Goal: Information Seeking & Learning: Learn about a topic

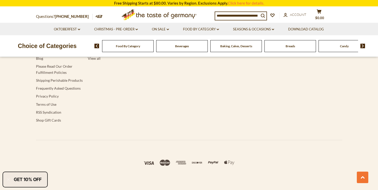
scroll to position [889, 0]
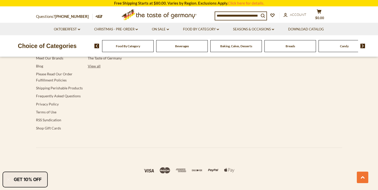
click at [94, 68] on link "View all" at bounding box center [94, 66] width 13 height 4
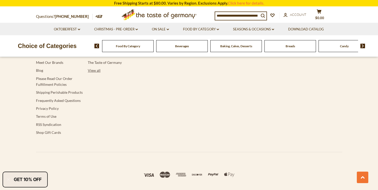
scroll to position [899, 0]
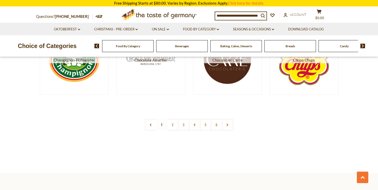
scroll to position [950, 0]
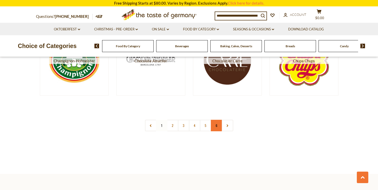
click at [217, 131] on link "6" at bounding box center [216, 125] width 11 height 11
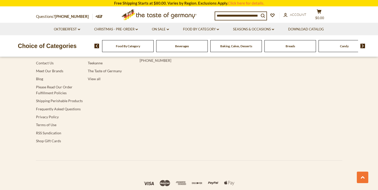
scroll to position [1207, 0]
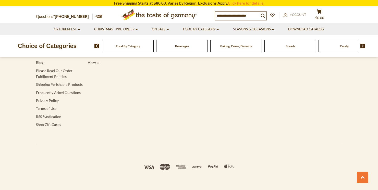
click at [46, 57] on link "Meet Our Brands" at bounding box center [49, 54] width 27 height 4
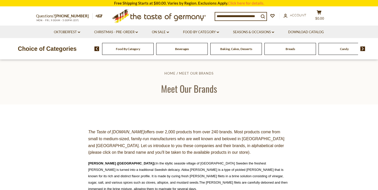
click at [153, 16] on icon at bounding box center [159, 15] width 94 height 12
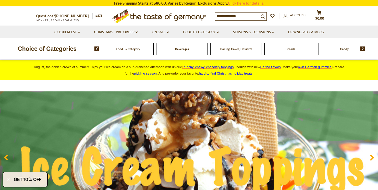
click at [363, 50] on img at bounding box center [362, 48] width 5 height 5
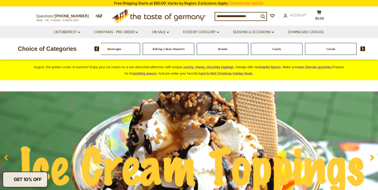
click at [363, 50] on img at bounding box center [362, 48] width 5 height 5
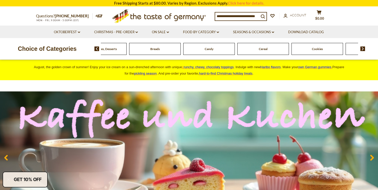
click at [363, 50] on img at bounding box center [362, 48] width 5 height 5
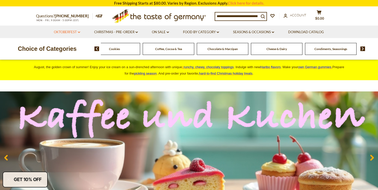
click at [73, 32] on link "Oktoberfest dropdown_arrow" at bounding box center [67, 32] width 26 height 6
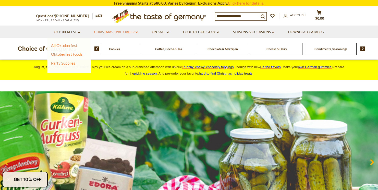
click at [114, 33] on link "Christmas - PRE-ORDER dropdown_arrow" at bounding box center [116, 32] width 44 height 6
